Goal: Information Seeking & Learning: Learn about a topic

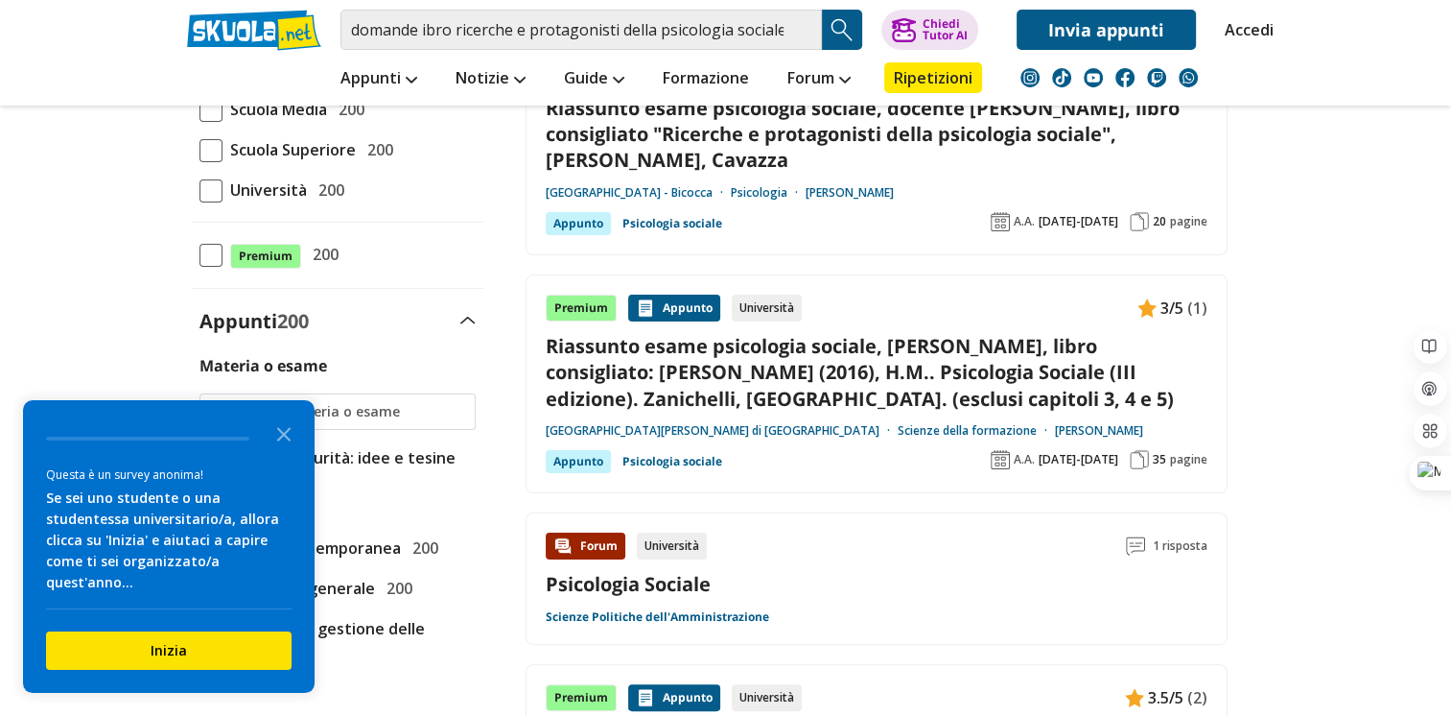
scroll to position [291, 0]
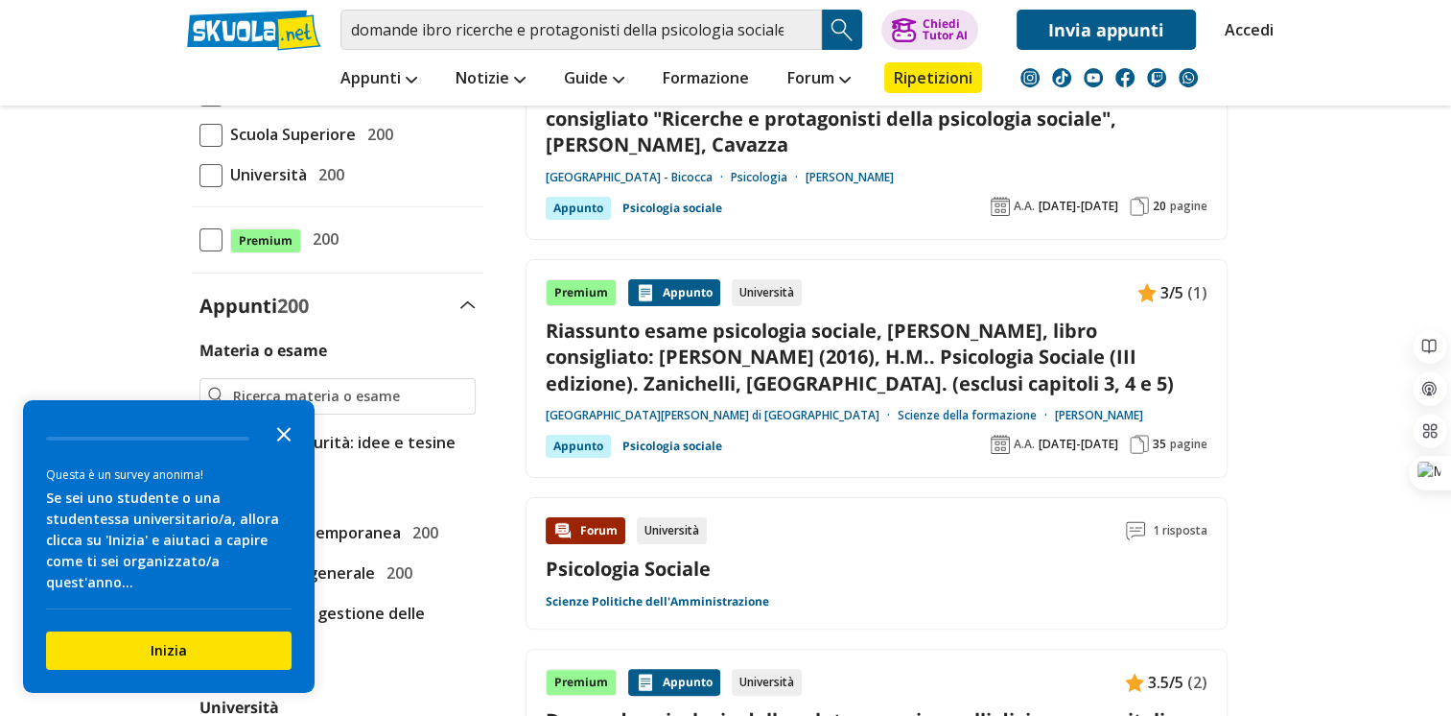
click at [291, 451] on icon "Close the survey" at bounding box center [284, 432] width 38 height 38
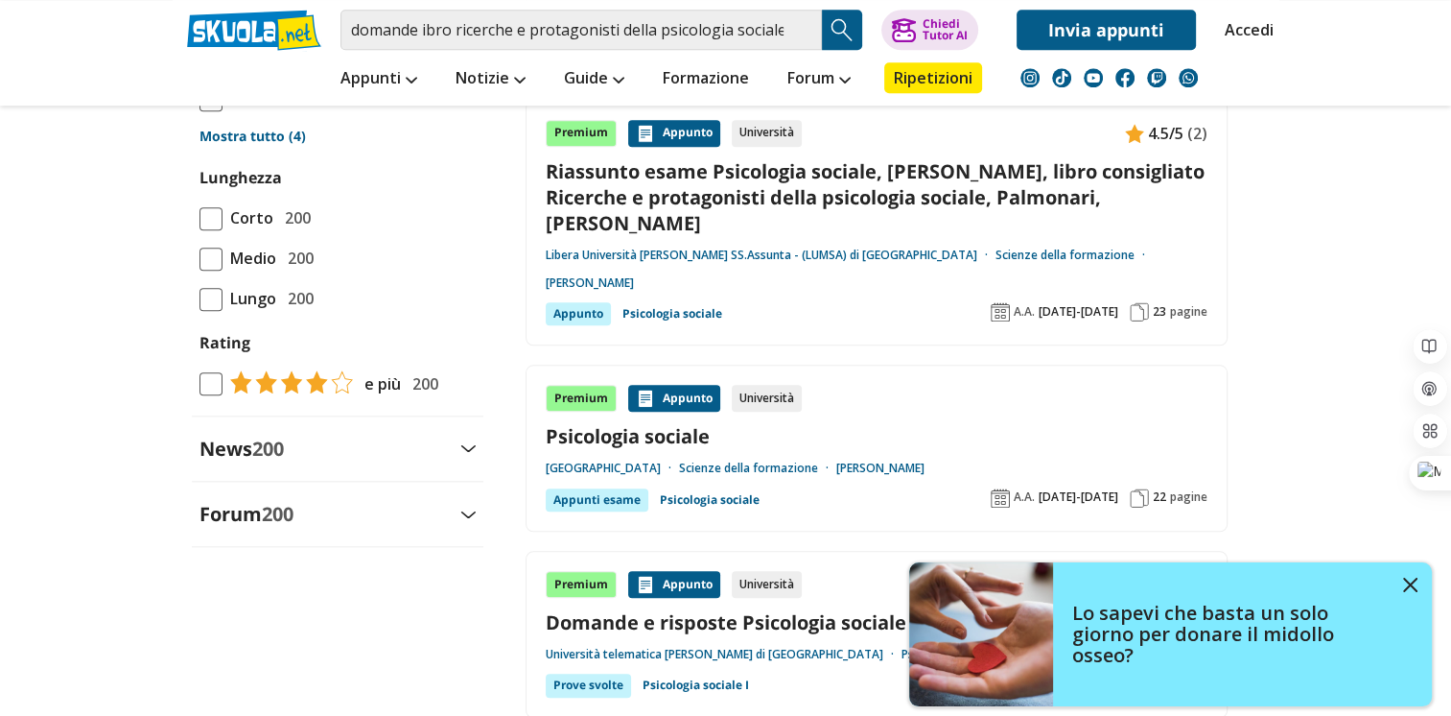
scroll to position [1962, 0]
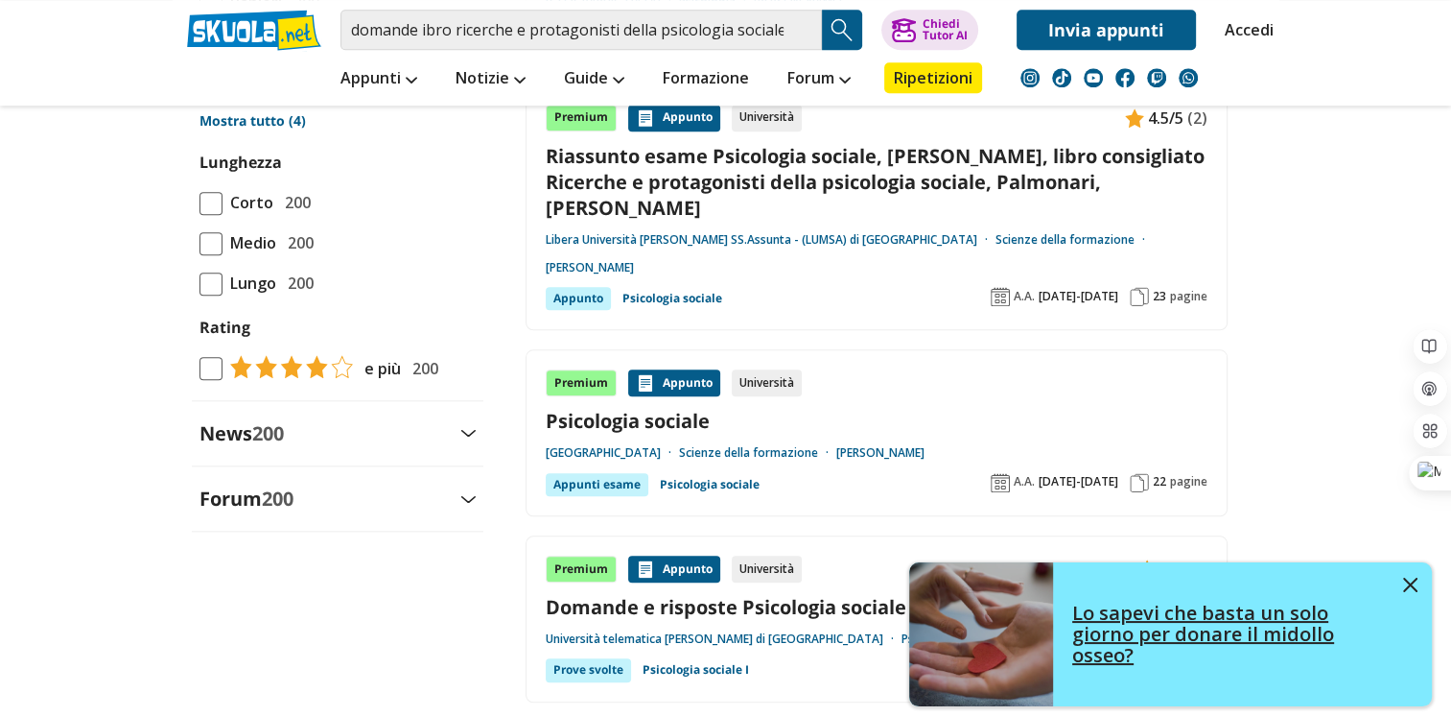
click at [1409, 577] on img at bounding box center [1410, 584] width 14 height 14
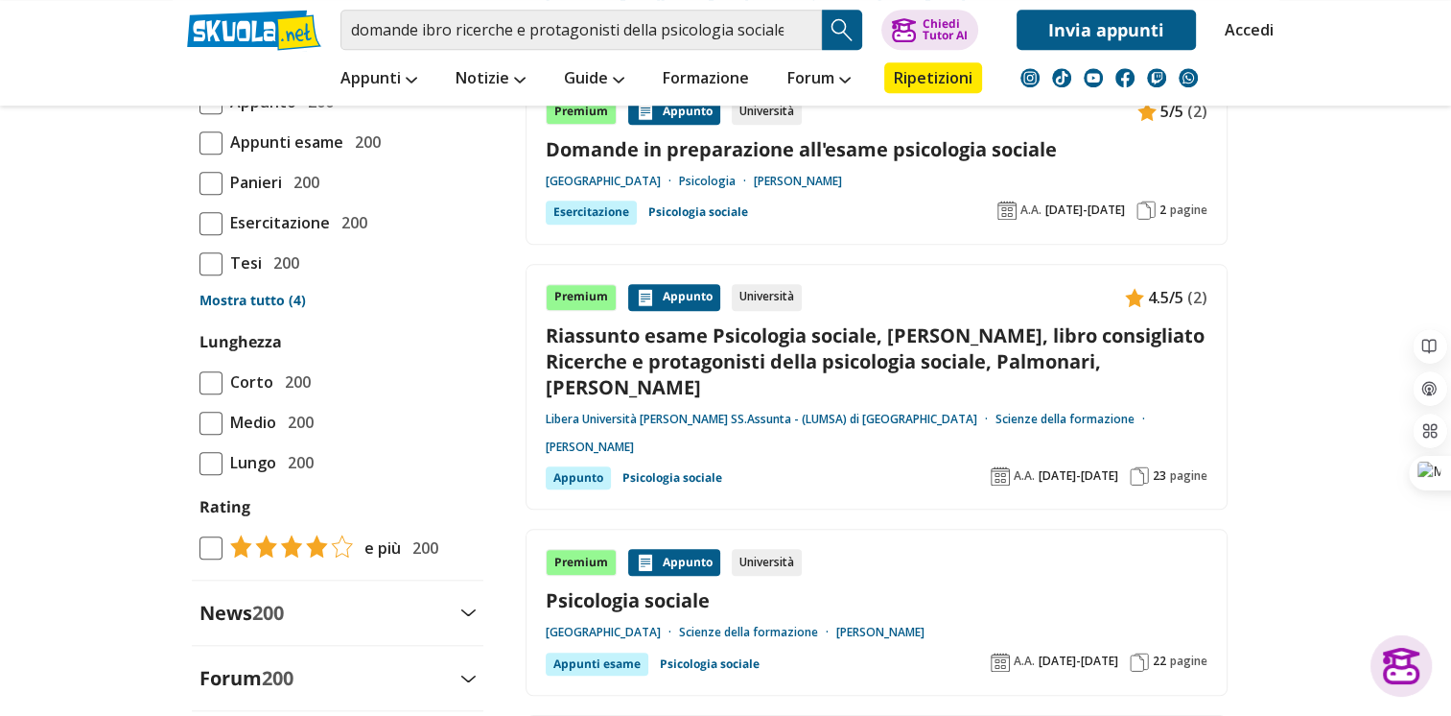
scroll to position [0, 0]
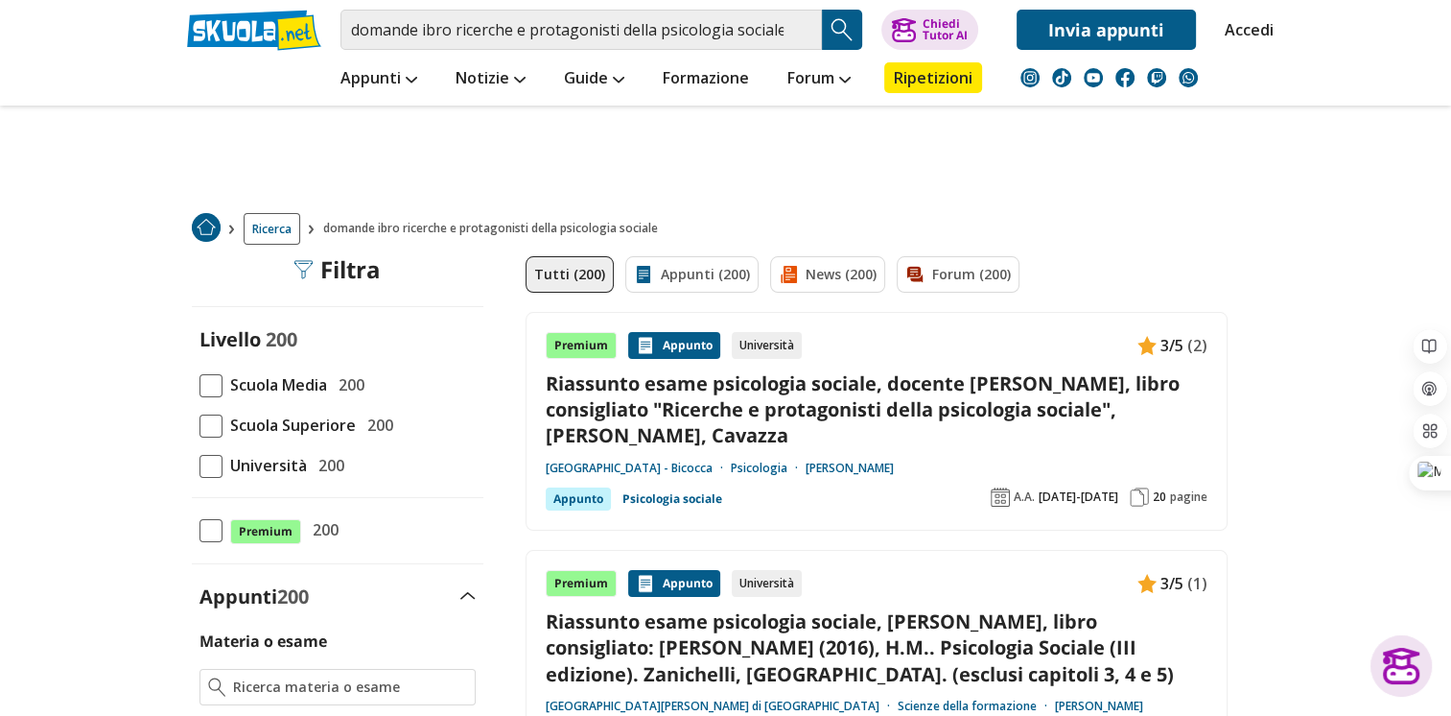
click at [208, 458] on span at bounding box center [211, 466] width 23 height 23
click at [200, 465] on input "Università 200" at bounding box center [200, 465] width 0 height 0
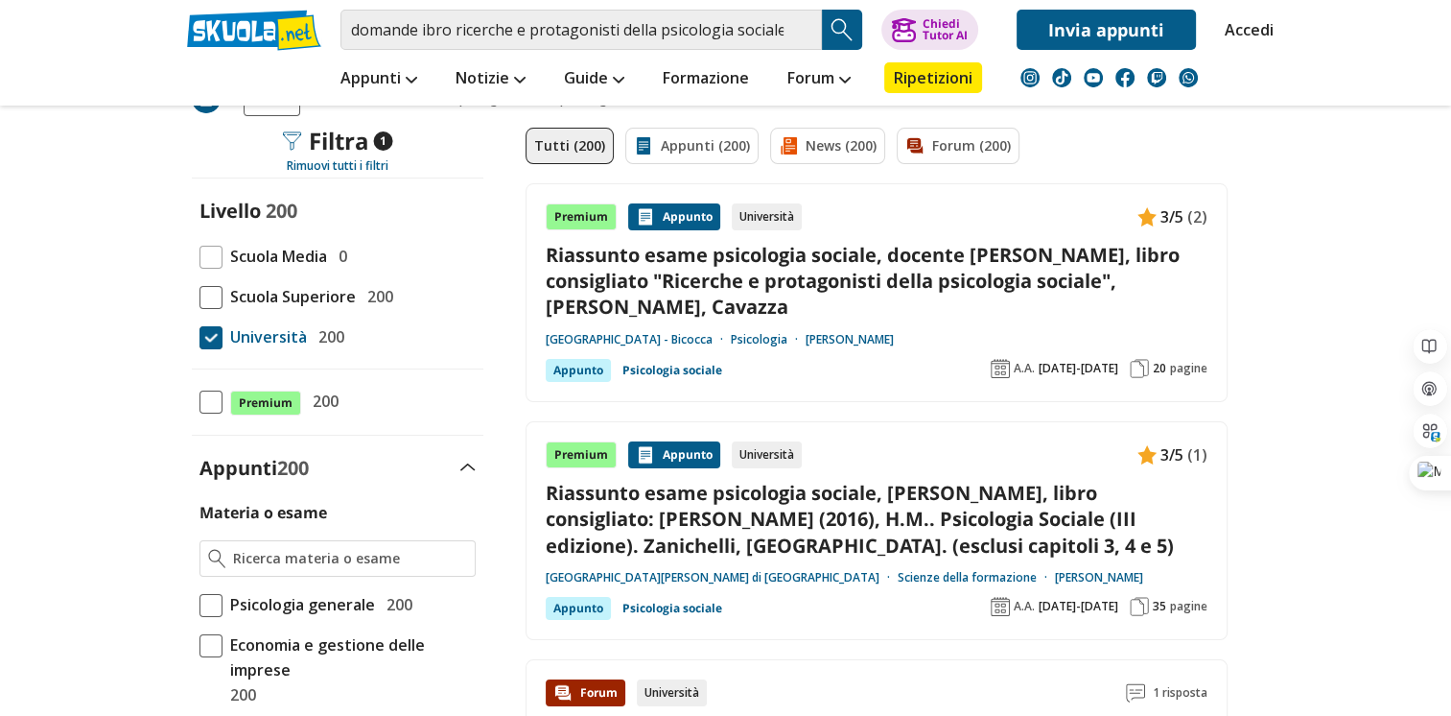
scroll to position [134, 0]
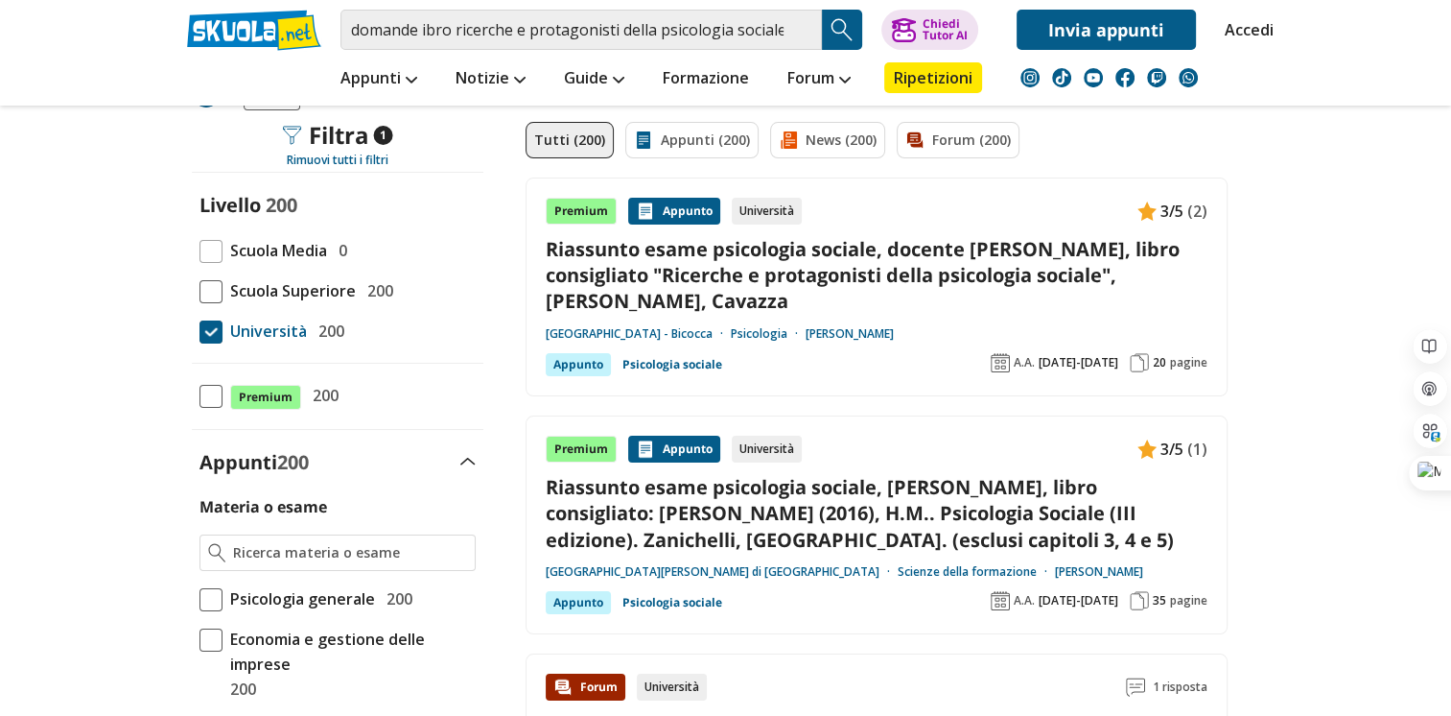
click at [939, 263] on link "Riassunto esame psicologia sociale, docente [PERSON_NAME], libro consigliato "R…" at bounding box center [877, 275] width 662 height 79
